Goal: Information Seeking & Learning: Find specific page/section

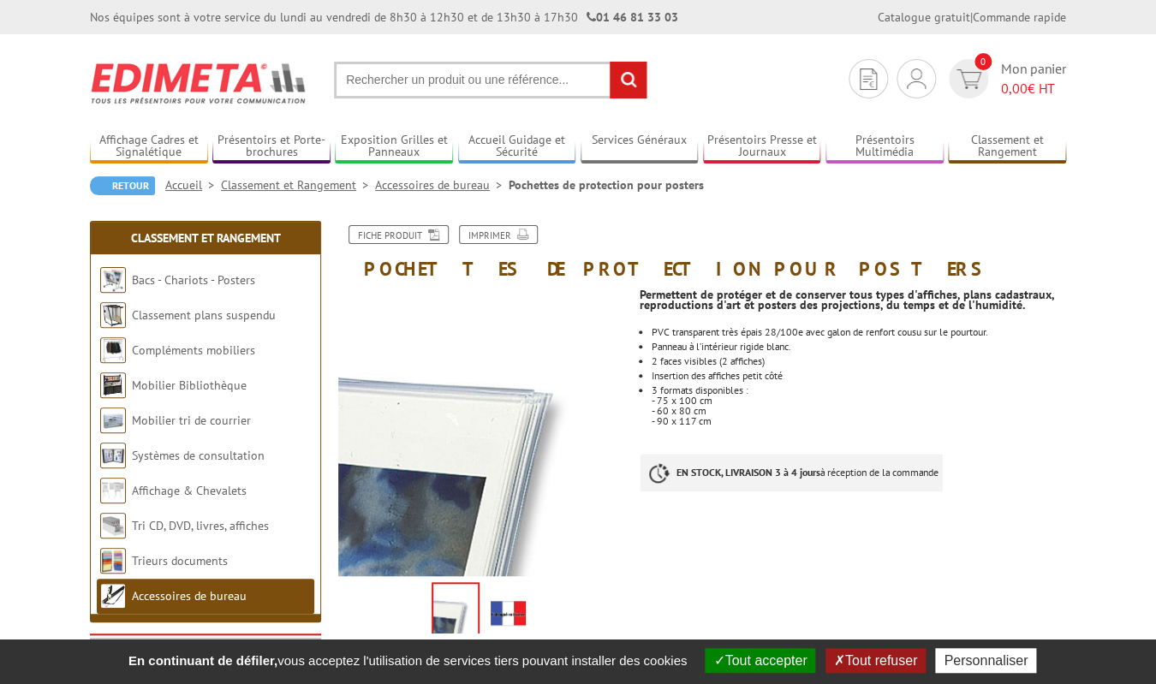
click at [520, 72] on input "text" at bounding box center [490, 80] width 313 height 37
type input "pochette format A1"
click at [609, 62] on input "rechercher" at bounding box center [627, 80] width 37 height 37
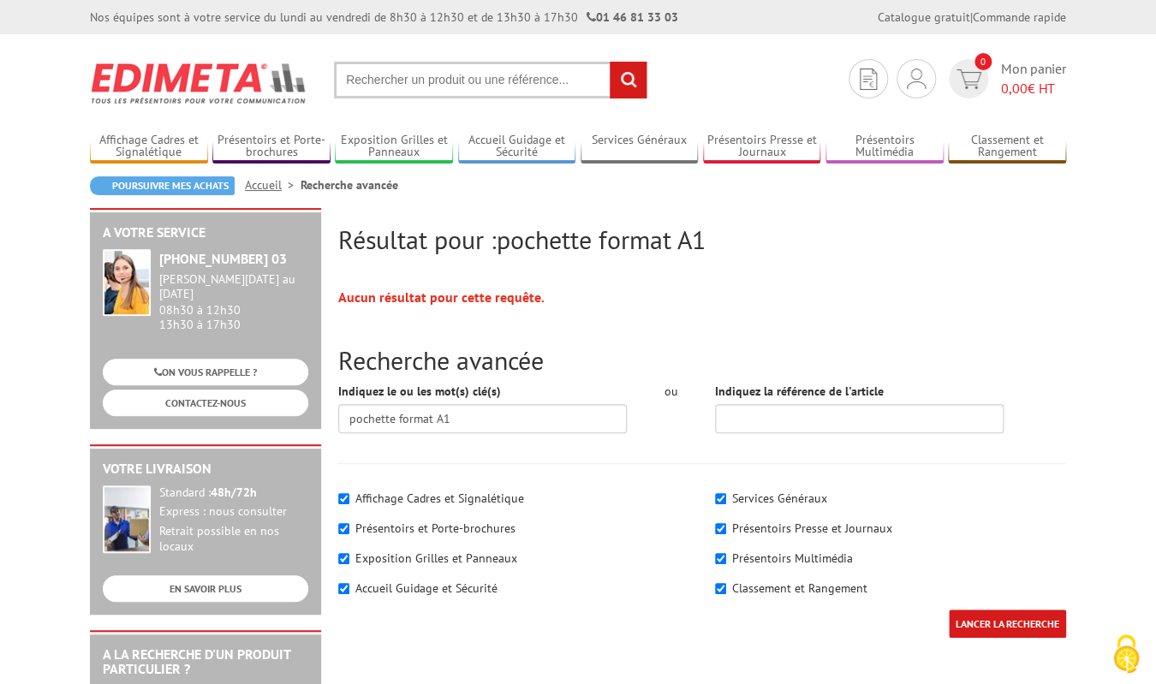
click at [503, 73] on input "text" at bounding box center [490, 80] width 313 height 37
click at [362, 86] on input "forat A1" at bounding box center [490, 80] width 313 height 37
type input "format A1"
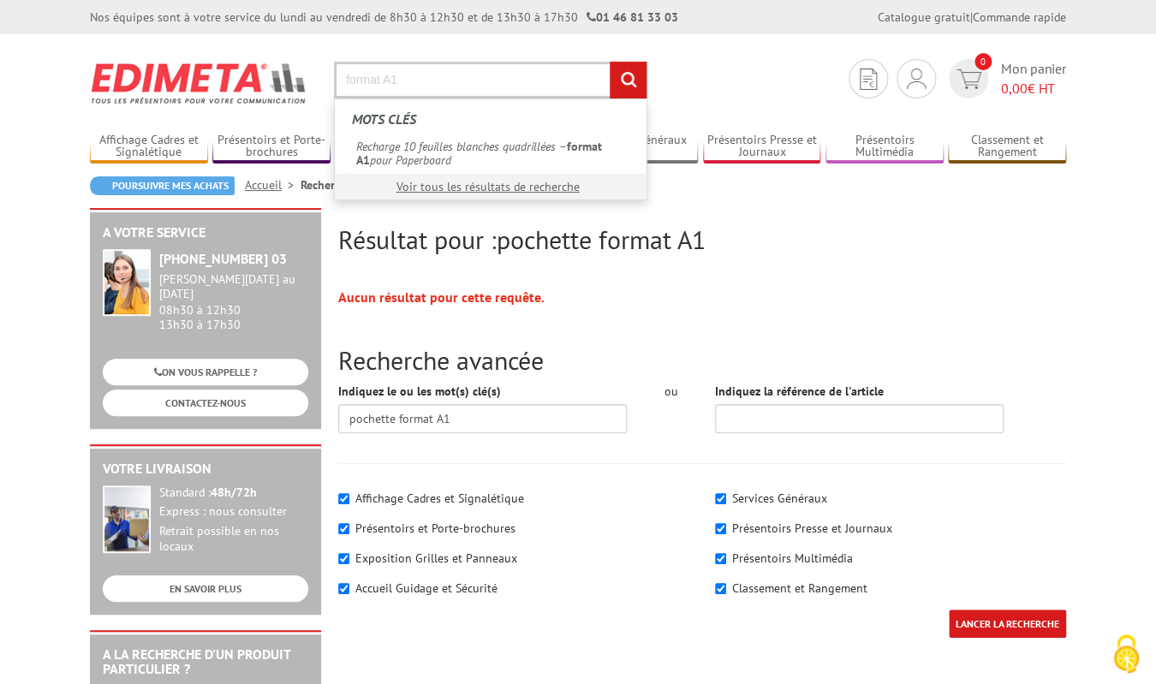
drag, startPoint x: 417, startPoint y: 79, endPoint x: 263, endPoint y: 56, distance: 155.7
click at [334, 62] on input "format A1" at bounding box center [490, 80] width 313 height 37
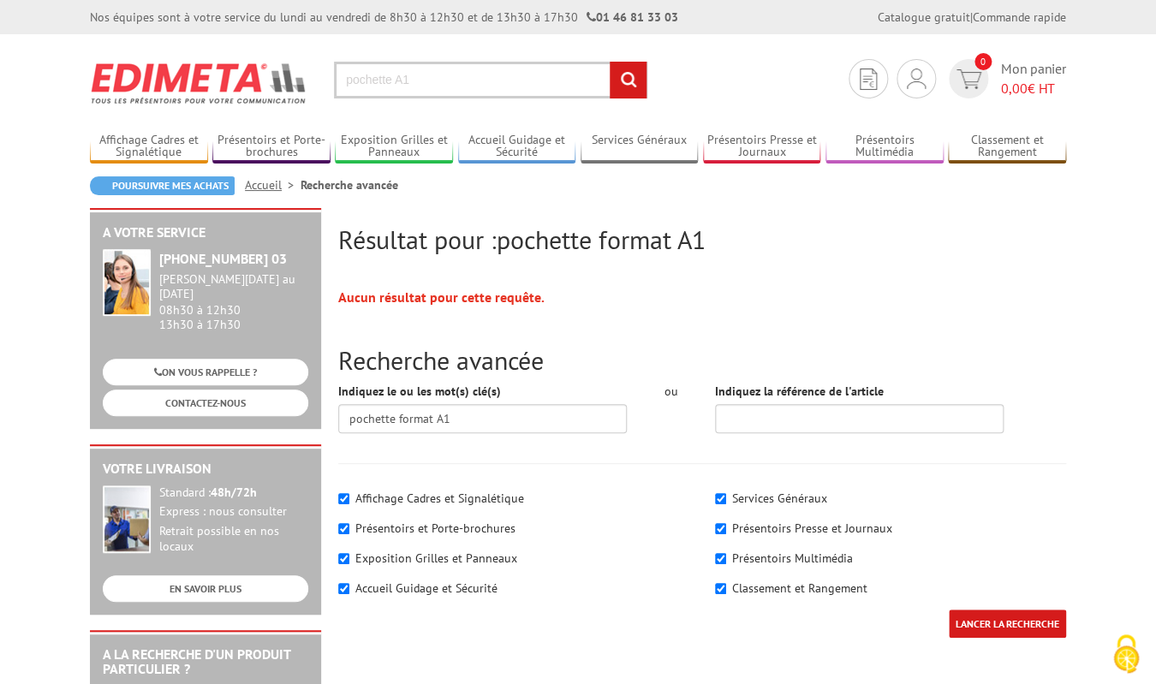
type input "pochette A1"
click at [609, 62] on input "rechercher" at bounding box center [627, 80] width 37 height 37
